Goal: Task Accomplishment & Management: Use online tool/utility

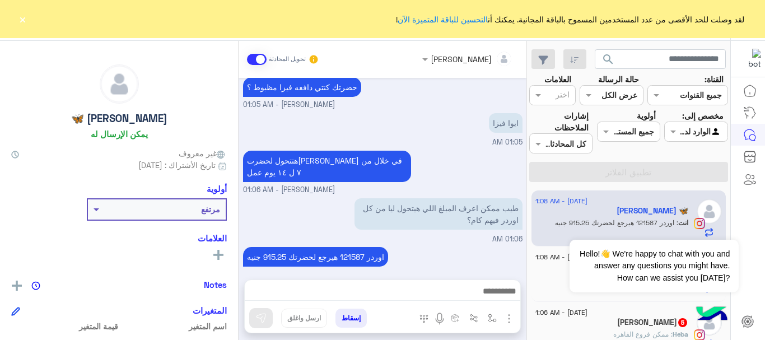
click at [24, 19] on button "×" at bounding box center [22, 18] width 11 height 11
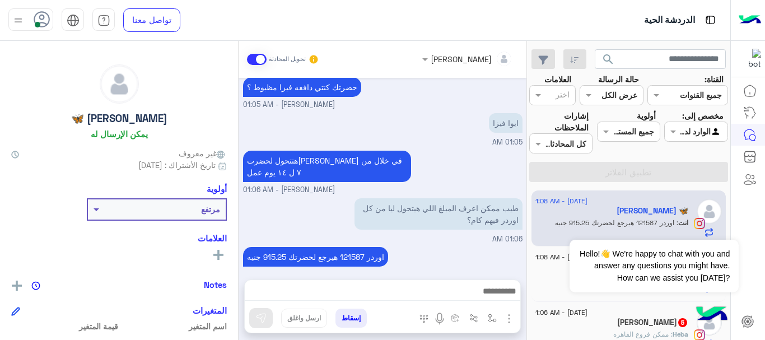
click at [41, 22] on use at bounding box center [42, 19] width 16 height 16
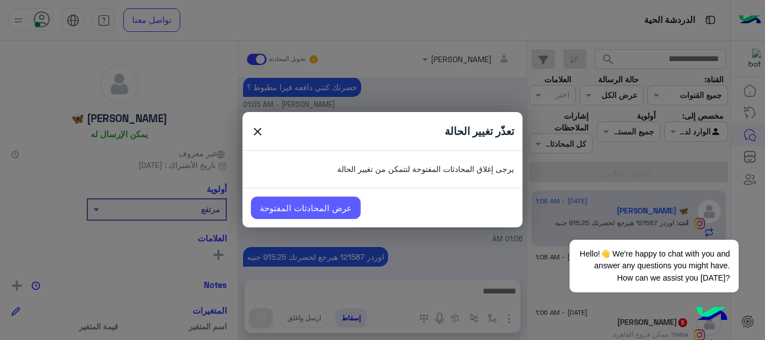
click at [279, 205] on link "عرض المحادثات المفتوحة" at bounding box center [306, 207] width 110 height 22
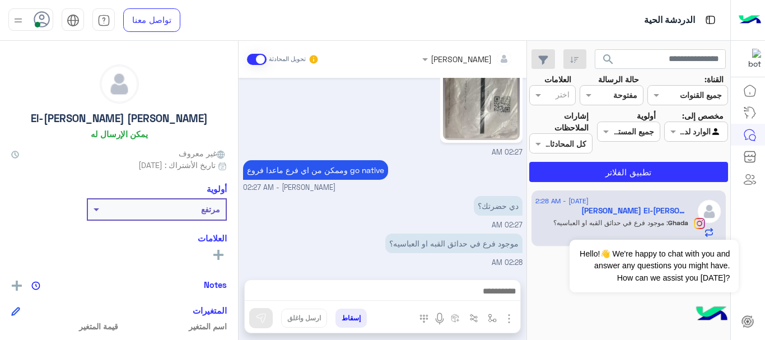
scroll to position [333, 0]
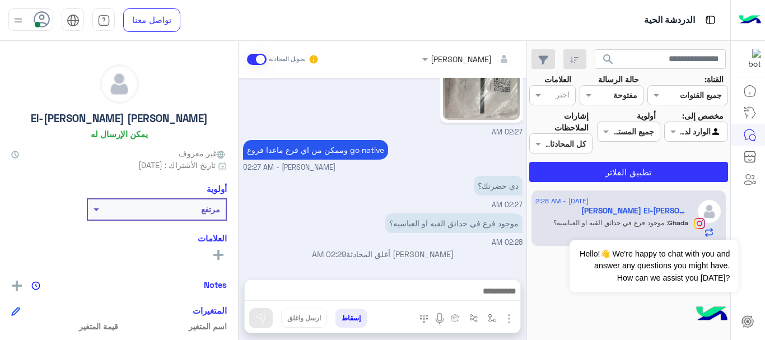
click at [37, 20] on icon at bounding box center [42, 19] width 17 height 17
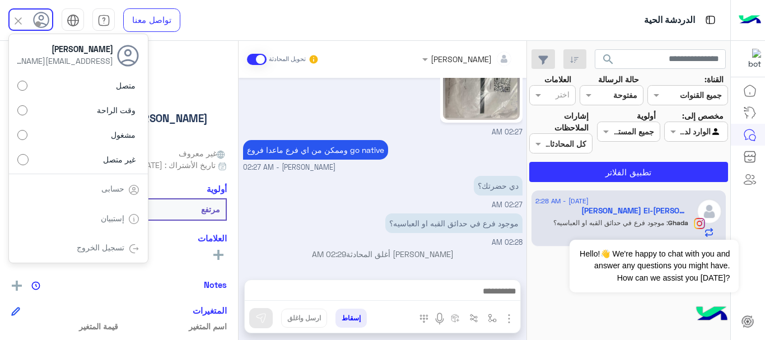
click at [35, 18] on icon at bounding box center [41, 20] width 17 height 17
